Goal: Information Seeking & Learning: Learn about a topic

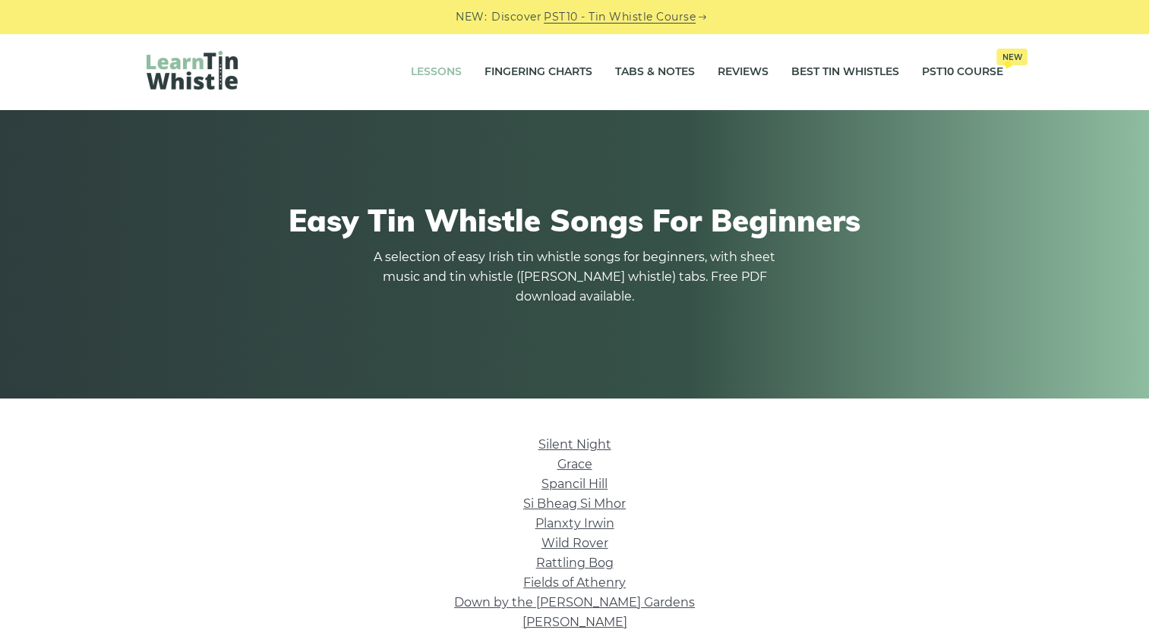
click at [412, 66] on link "Lessons" at bounding box center [436, 72] width 51 height 38
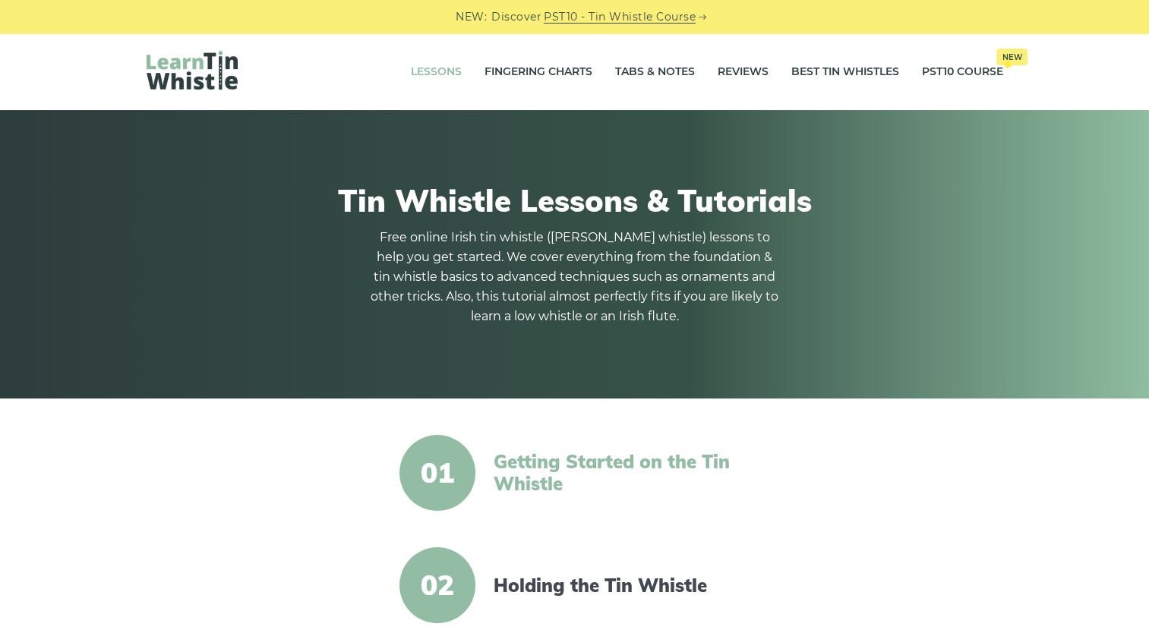
click at [570, 491] on link "Getting Started on the Tin Whistle" at bounding box center [624, 473] width 261 height 44
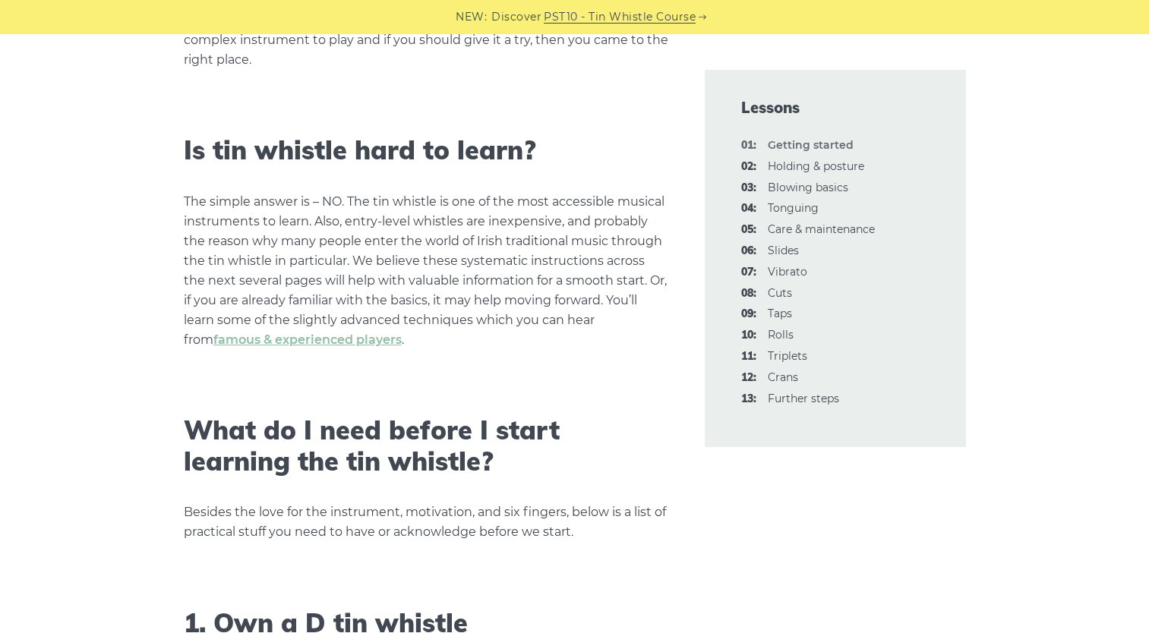
scroll to position [452, 0]
